Goal: Transaction & Acquisition: Purchase product/service

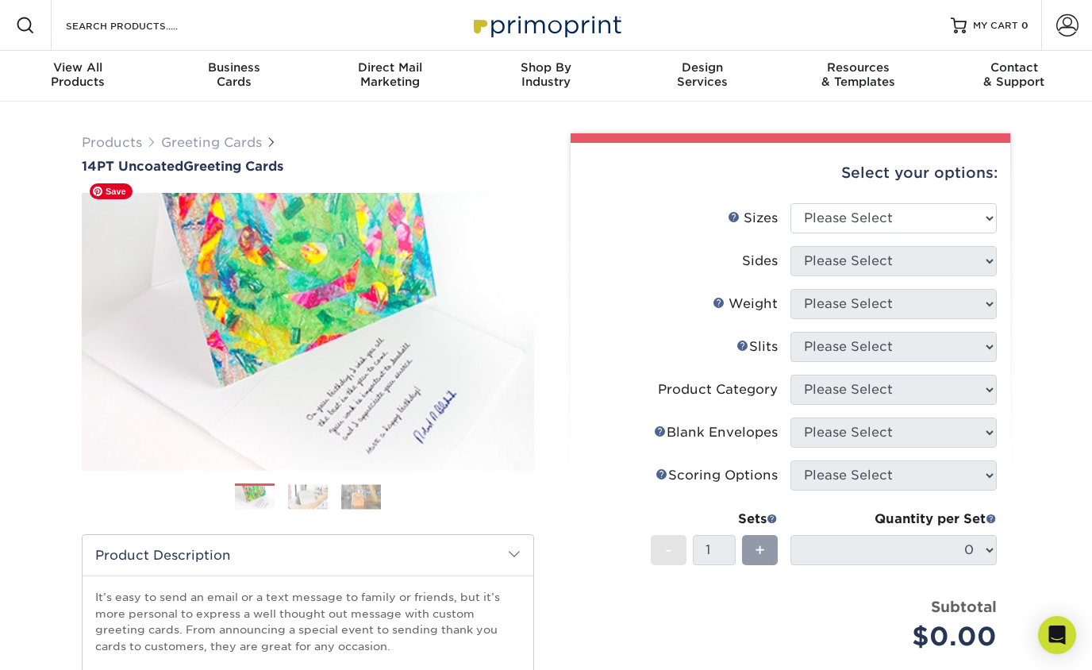
scroll to position [2, 0]
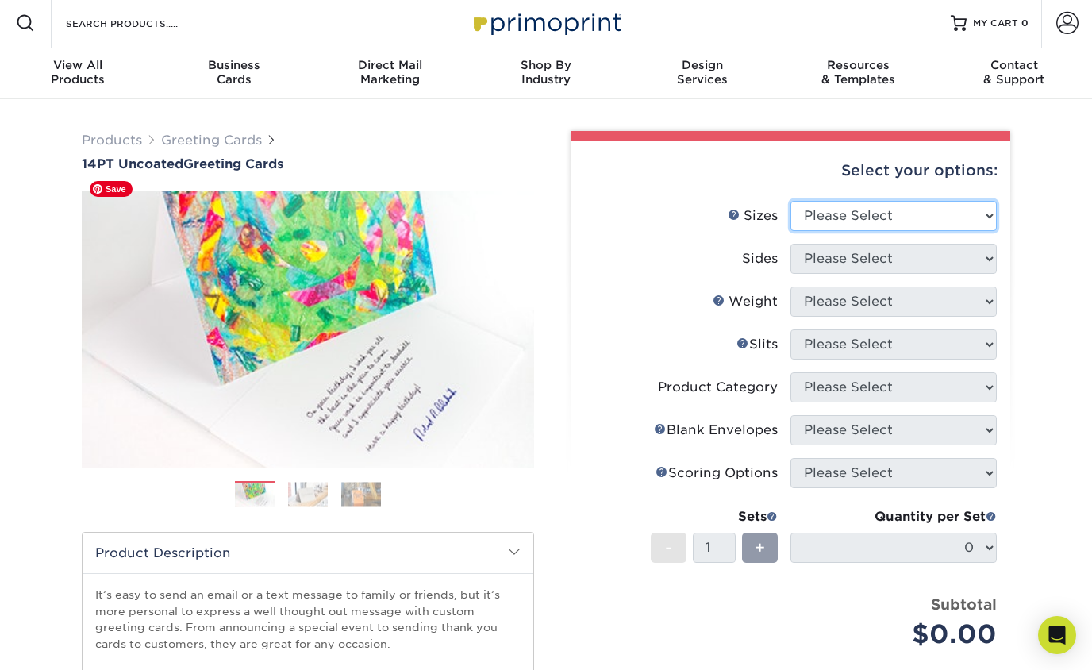
click at [853, 214] on select "Please Select 4.25" x 11" 5.5" x 8.5" 6" x 9" 6" x 12" 7" x 10" 8.5" x 11"" at bounding box center [893, 216] width 206 height 30
select select "4.25x11.00"
click at [790, 201] on select "Please Select 4.25" x 11" 5.5" x 8.5" 6" x 9" 6" x 12" 7" x 10" 8.5" x 11"" at bounding box center [893, 216] width 206 height 30
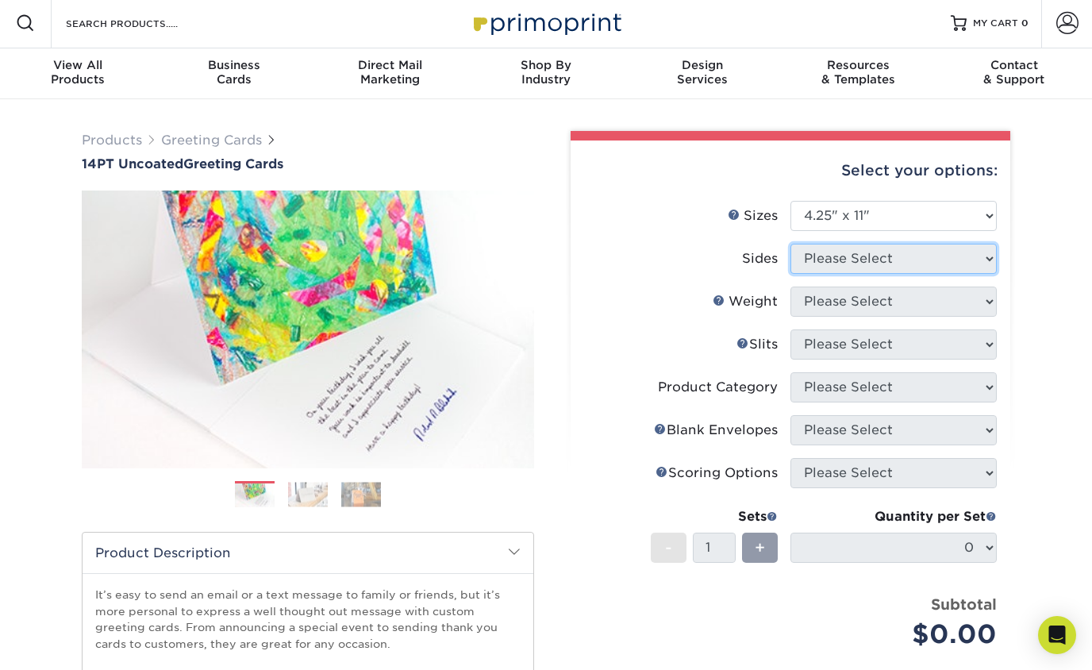
click at [821, 260] on select "Please Select" at bounding box center [893, 259] width 206 height 30
select select "32d3c223-f82c-492b-b915-ba065a00862f"
click at [790, 244] on select "Please Select Print Both Sides Print Front Only" at bounding box center [893, 259] width 206 height 30
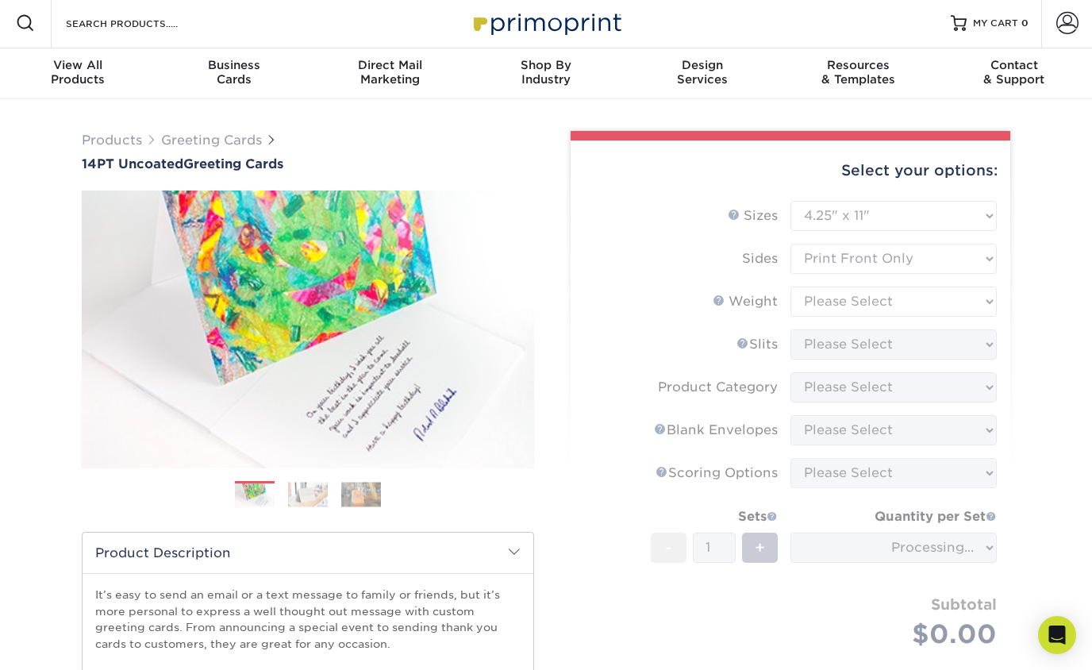
click at [825, 302] on form "Sizes Help Sizes Please Select 4.25" x 11" 5.5" x 8.5" 6" x 9" 6" x 12" 7" x 10…" at bounding box center [790, 443] width 414 height 485
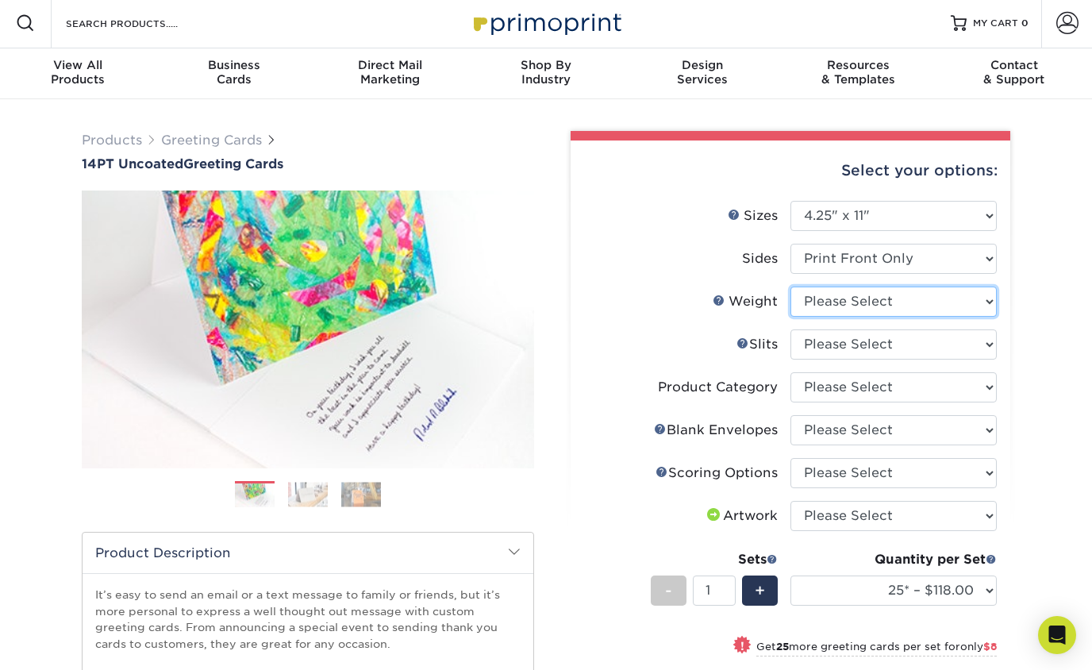
click at [849, 305] on select "Please Select 14PT Uncoated" at bounding box center [893, 301] width 206 height 30
select select "14PT Uncoated"
click at [790, 286] on select "Please Select 14PT Uncoated" at bounding box center [893, 301] width 206 height 30
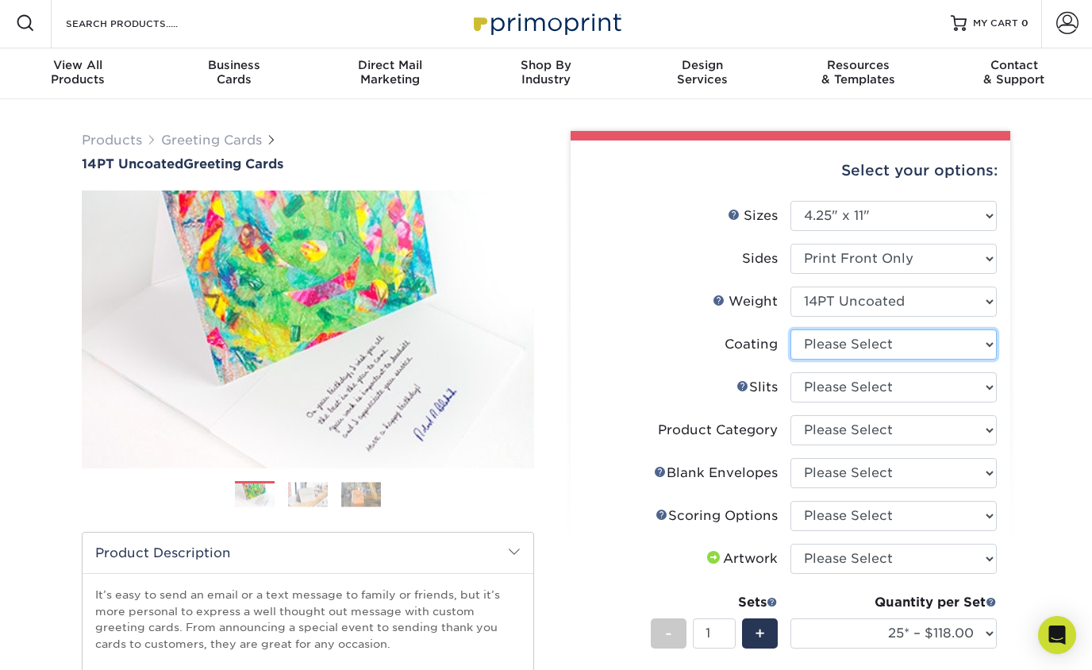
click at [842, 347] on select at bounding box center [893, 344] width 206 height 30
select select "3e7618de-abca-4bda-9f97-8b9129e913d8"
click at [790, 329] on select at bounding box center [893, 344] width 206 height 30
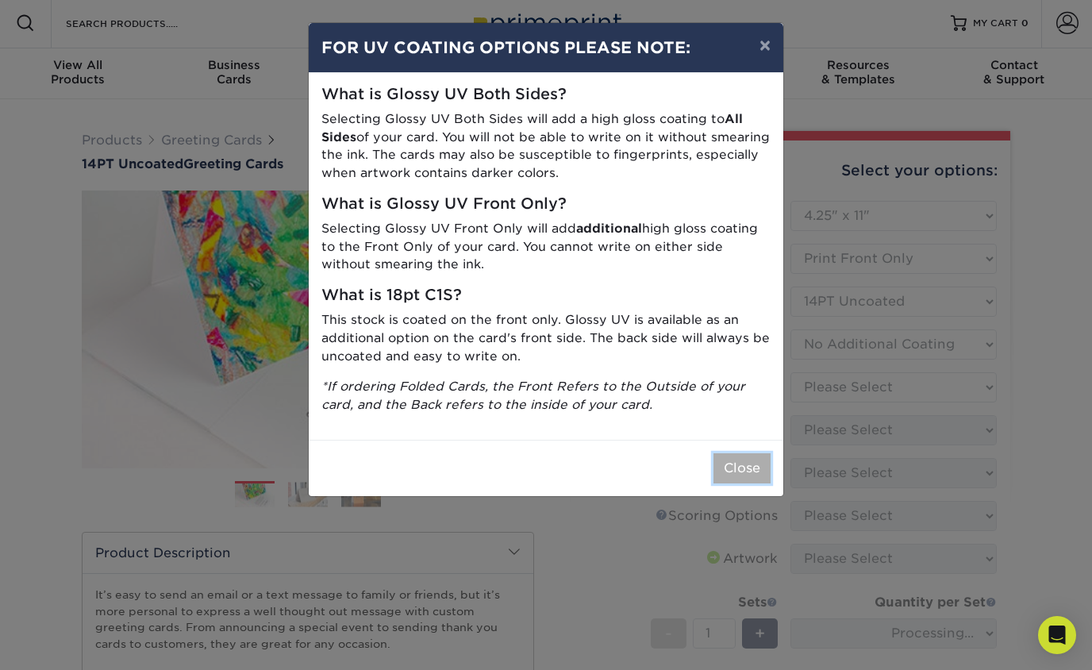
click at [754, 470] on button "Close" at bounding box center [741, 468] width 57 height 30
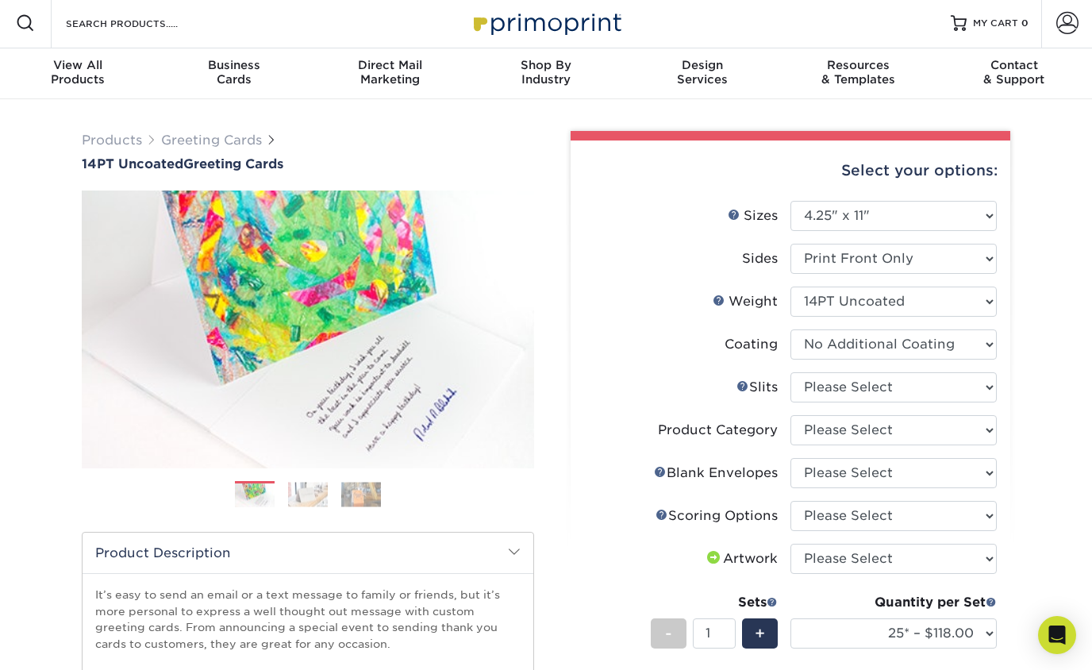
scroll to position [6, 0]
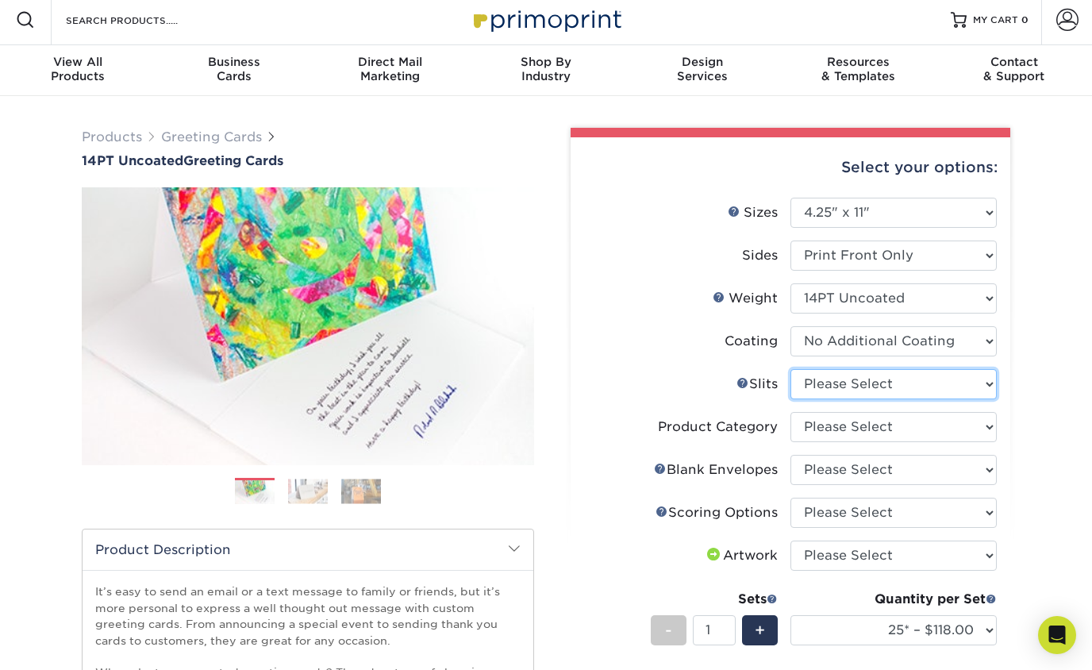
click at [847, 393] on select "Please Select Moon Slits Bottom Panel Moon Slits Right Panel No Gift Card Slits…" at bounding box center [893, 384] width 206 height 30
select select "c4055f3c-a707-4a99-931b-ce83690041fd"
click at [790, 369] on select "Please Select Moon Slits Bottom Panel Moon Slits Right Panel No Gift Card Slits…" at bounding box center [893, 384] width 206 height 30
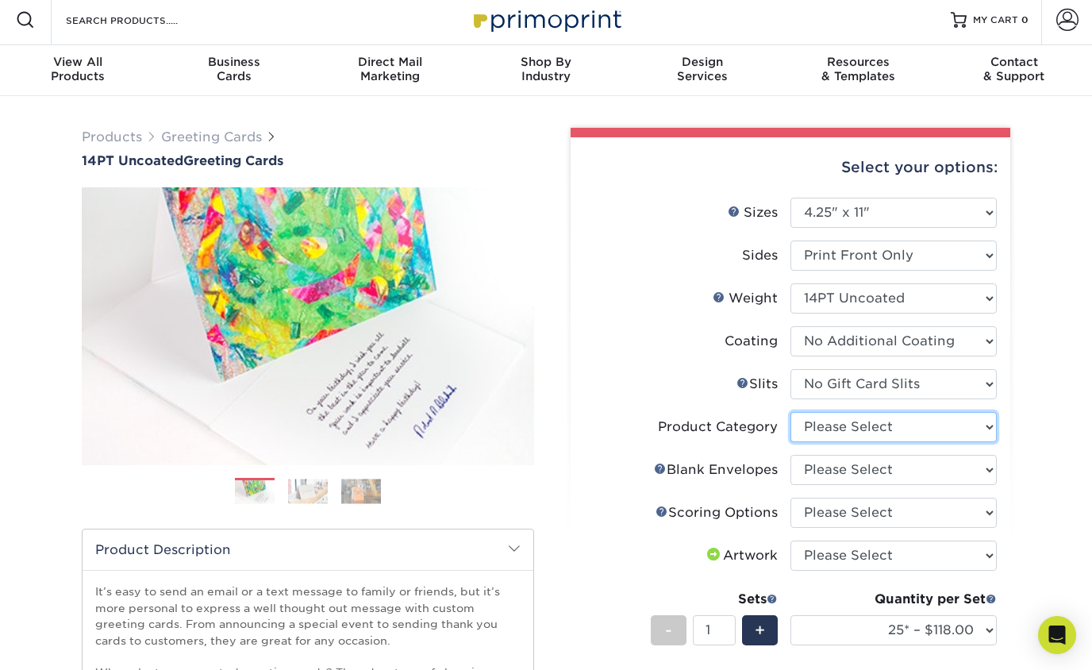
click at [848, 428] on select "Please Select Greeting Cards" at bounding box center [893, 427] width 206 height 30
click at [824, 467] on select "Please Select No Blank Envelopes Yes 25 Envelopes A2 Yes 50 Envelopes A2 Yes 75…" at bounding box center [893, 470] width 206 height 30
select select "9f137334-7cf0-4a73-8a74-a4df662606ea"
click at [790, 455] on select "Please Select No Blank Envelopes Yes 25 Envelopes A2 Yes 50 Envelopes A2 Yes 75…" at bounding box center [893, 470] width 206 height 30
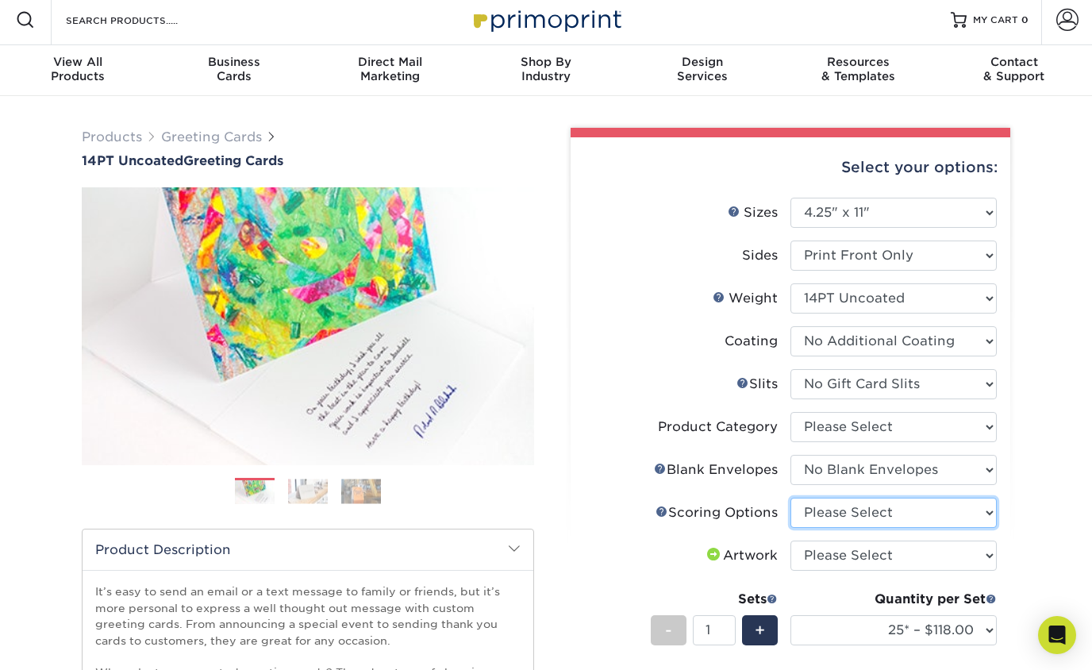
click at [814, 511] on select "Please Select Score in Half" at bounding box center [893, 513] width 206 height 30
click at [809, 552] on select "Please Select I will upload files I need a design - $75" at bounding box center [893, 555] width 206 height 30
select select "upload"
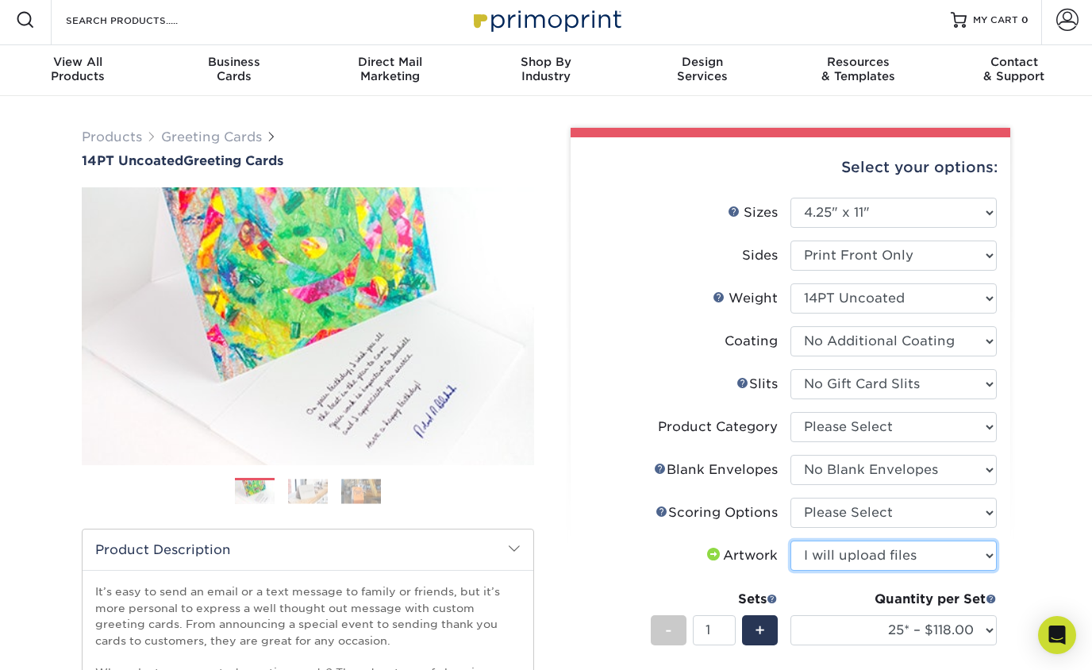
click at [790, 540] on select "Please Select I will upload files I need a design - $75" at bounding box center [893, 555] width 206 height 30
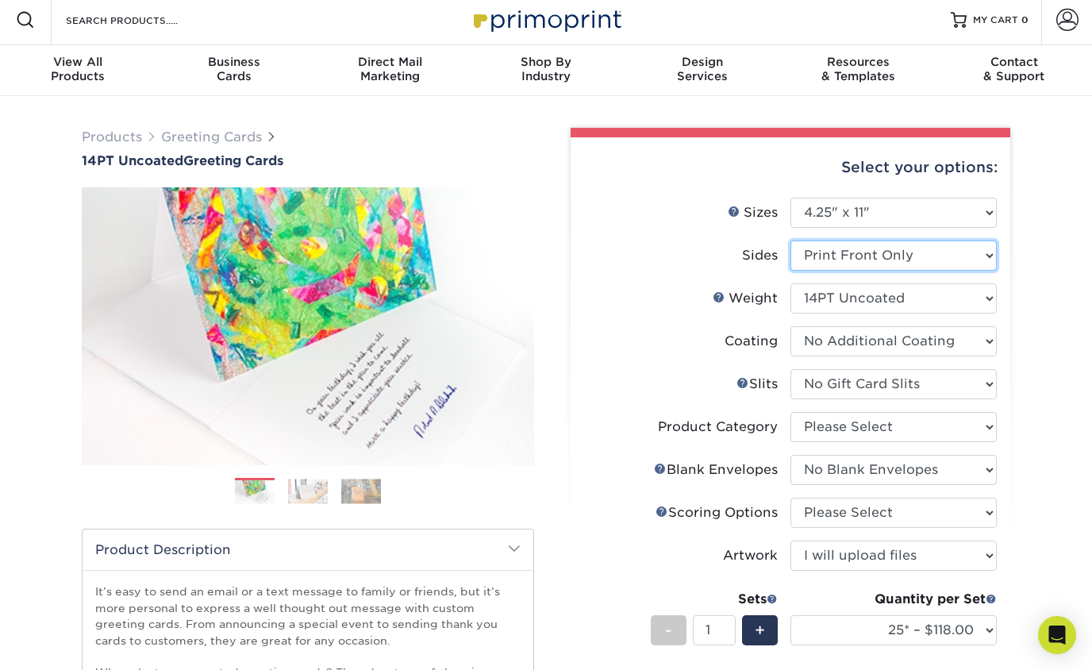
click at [839, 262] on select "Please Select Print Both Sides Print Front Only" at bounding box center [893, 255] width 206 height 30
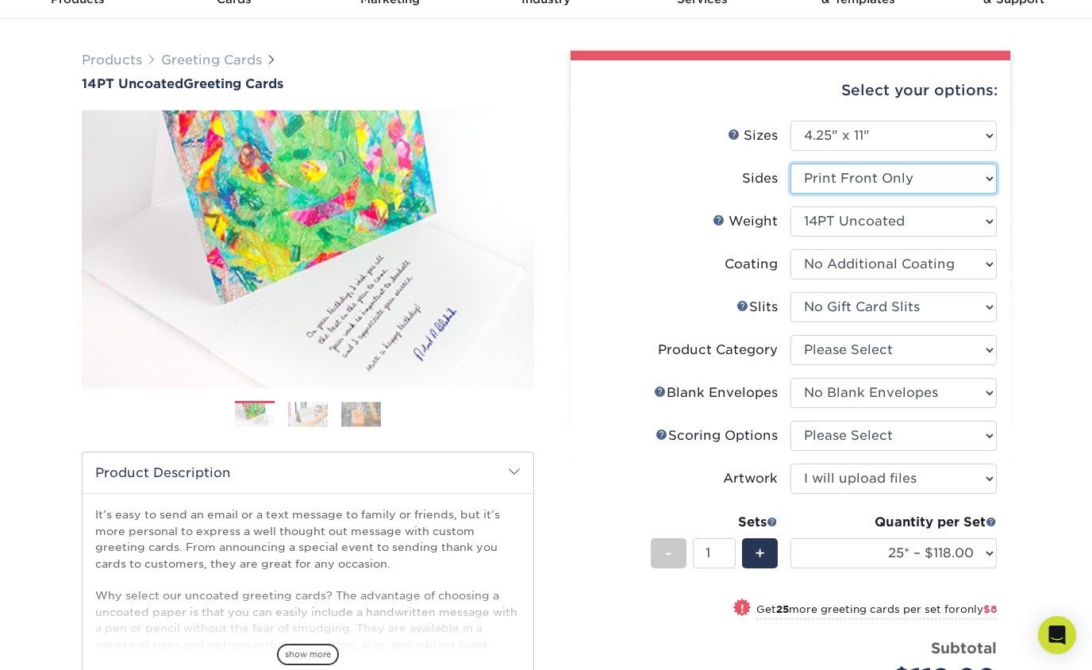
scroll to position [37, 0]
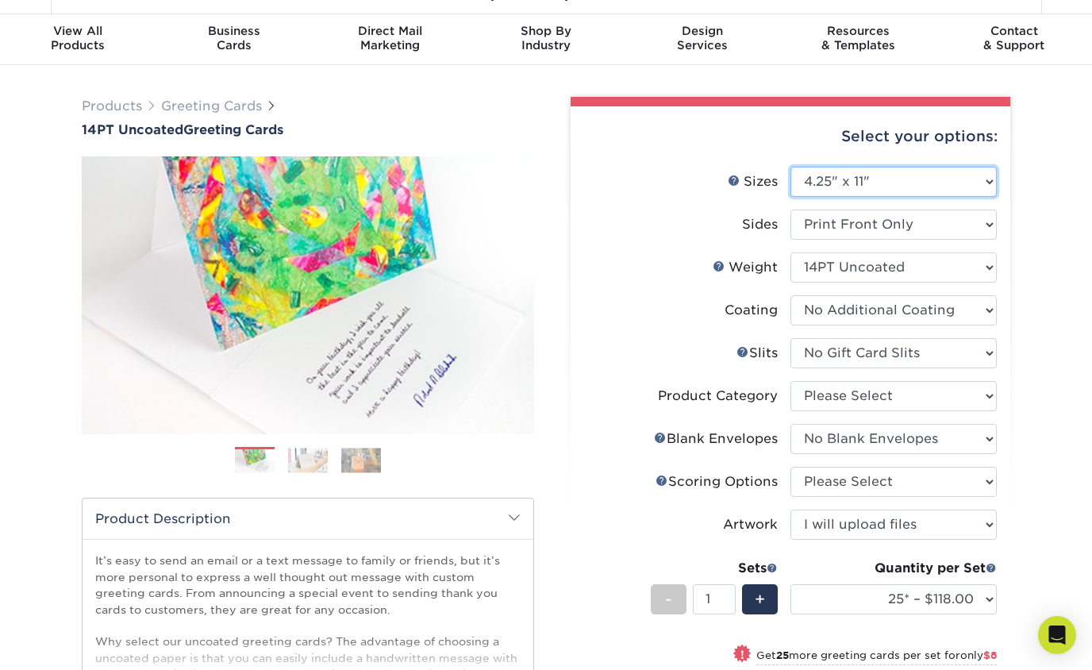
click at [871, 177] on select "Please Select 4.25" x 11" 5.5" x 8.5" 6" x 9" 6" x 12" 7" x 10" 8.5" x 11"" at bounding box center [893, 182] width 206 height 30
select select "5.50x8.50"
click at [790, 167] on select "Please Select 4.25" x 11" 5.5" x 8.5" 6" x 9" 6" x 12" 7" x 10" 8.5" x 11"" at bounding box center [893, 182] width 206 height 30
select select "-1"
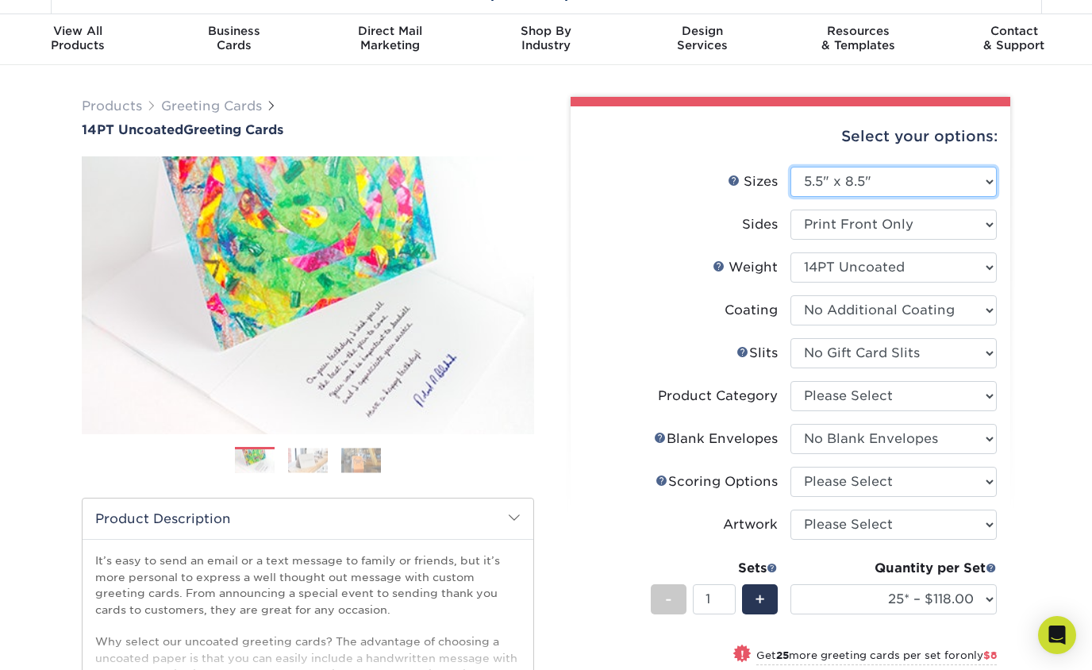
select select "-1"
